Goal: Answer question/provide support

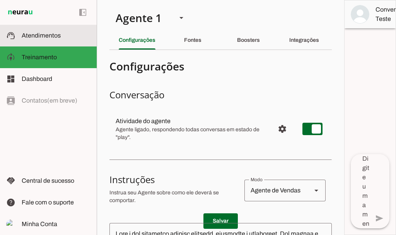
click at [39, 33] on span "Atendimentos" at bounding box center [41, 35] width 39 height 7
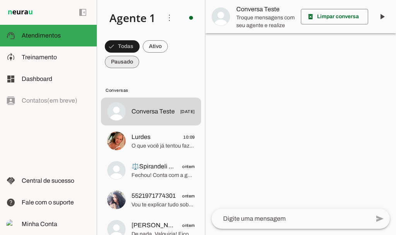
click at [119, 56] on span at bounding box center [122, 46] width 35 height 19
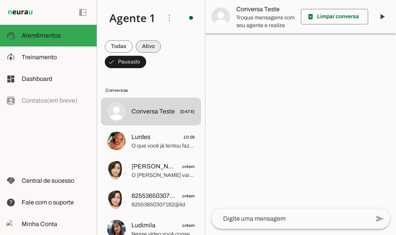
click at [133, 43] on span at bounding box center [119, 46] width 28 height 19
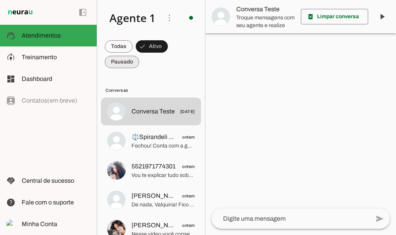
click at [128, 56] on span at bounding box center [119, 46] width 28 height 19
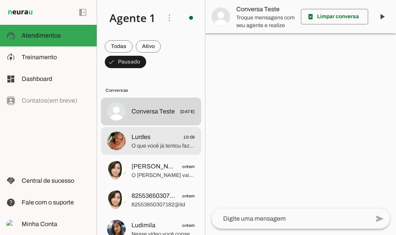
click at [149, 145] on span "O que você já tentou fazer e não deu certo?" at bounding box center [162, 146] width 63 height 8
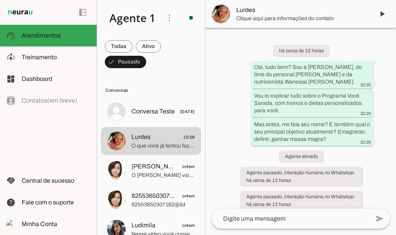
scroll to position [184, 0]
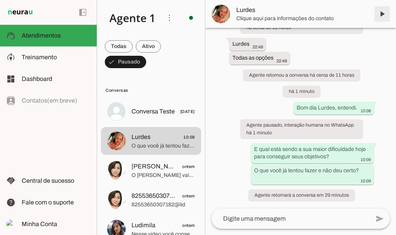
click at [381, 17] on span at bounding box center [382, 14] width 19 height 19
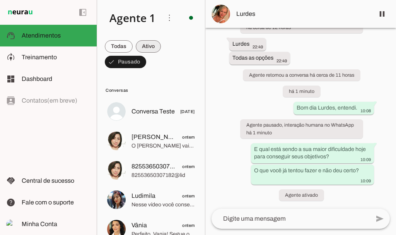
click at [133, 43] on span at bounding box center [119, 46] width 28 height 19
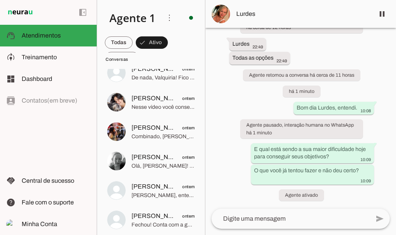
scroll to position [0, 0]
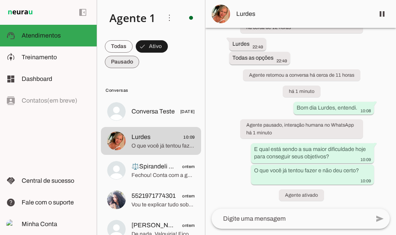
click at [124, 56] on span at bounding box center [119, 46] width 28 height 19
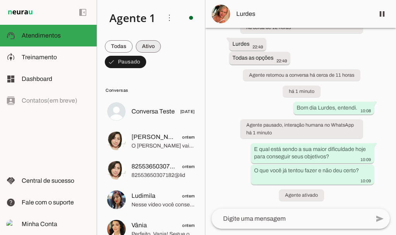
click at [133, 44] on span at bounding box center [119, 46] width 28 height 19
